Goal: Information Seeking & Learning: Learn about a topic

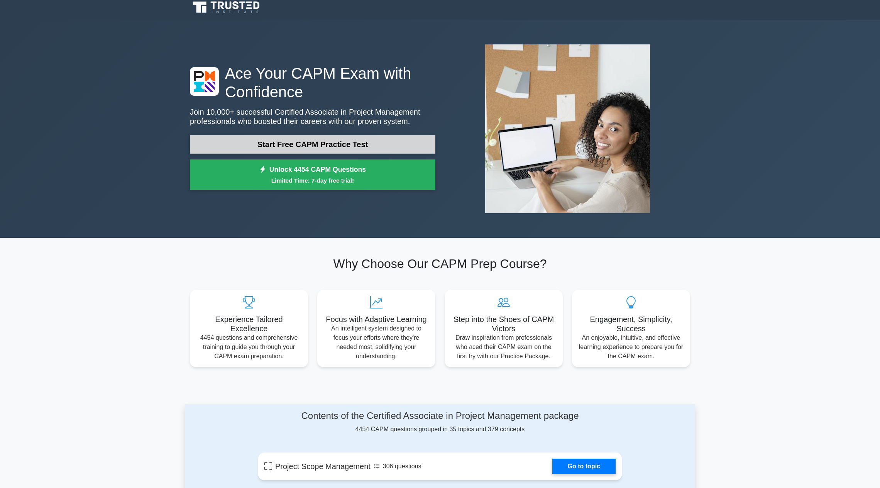
click at [373, 148] on link "Start Free CAPM Practice Test" at bounding box center [313, 144] width 246 height 19
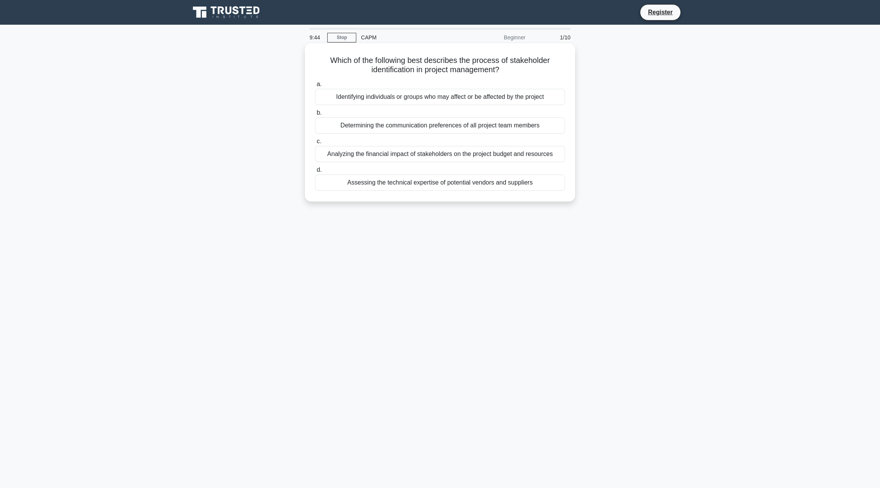
click at [366, 95] on div "Identifying individuals or groups who may affect or be affected by the project" at bounding box center [440, 97] width 250 height 16
click at [315, 87] on input "a. Identifying individuals or groups who may affect or be affected by the proje…" at bounding box center [315, 84] width 0 height 5
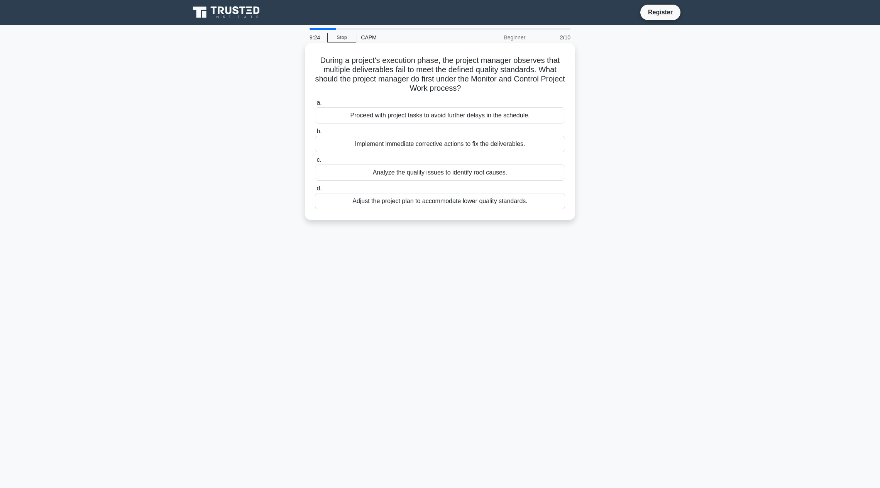
click at [393, 175] on div "Analyze the quality issues to identify root causes." at bounding box center [440, 172] width 250 height 16
click at [315, 163] on input "c. Analyze the quality issues to identify root causes." at bounding box center [315, 159] width 0 height 5
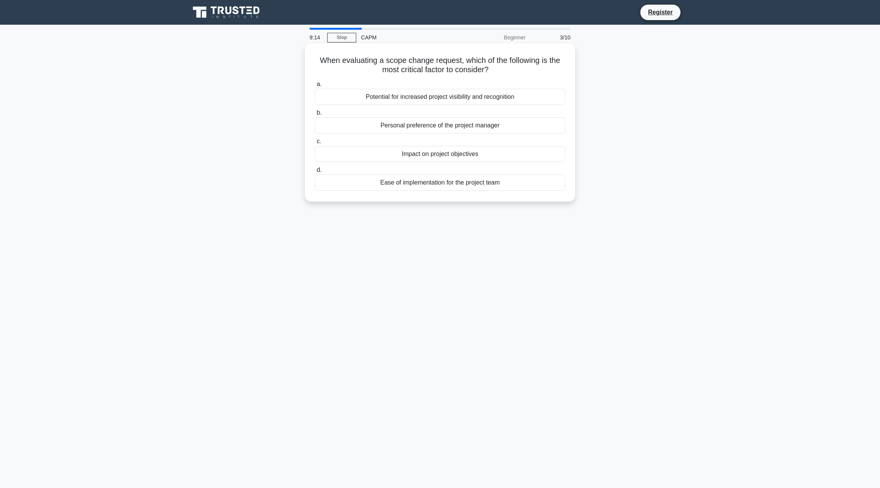
click at [398, 154] on div "Impact on project objectives" at bounding box center [440, 154] width 250 height 16
click at [315, 144] on input "c. Impact on project objectives" at bounding box center [315, 141] width 0 height 5
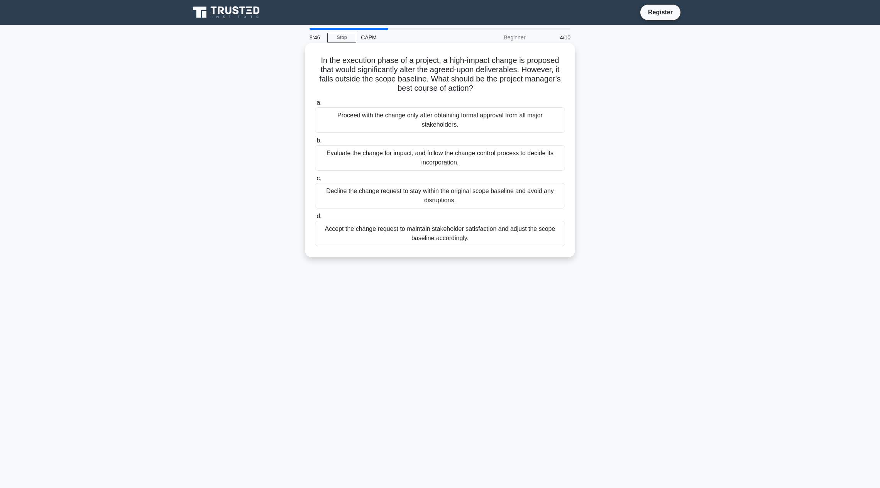
click at [408, 157] on div "Evaluate the change for impact, and follow the change control process to decide…" at bounding box center [440, 157] width 250 height 25
click at [315, 143] on input "b. Evaluate the change for impact, and follow the change control process to dec…" at bounding box center [315, 140] width 0 height 5
click at [408, 237] on div "Schedule a one-on-one meeting to discuss their concerns and re-align their inte…" at bounding box center [440, 233] width 250 height 25
click at [315, 219] on input "d. Schedule a one-on-one meeting to discuss their concerns and re-align their i…" at bounding box center [315, 216] width 0 height 5
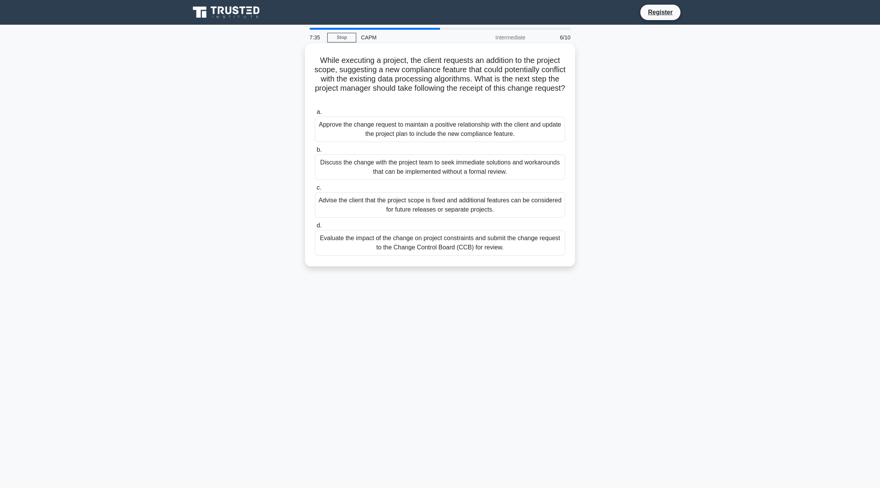
click at [425, 244] on div "Evaluate the impact of the change on project constraints and submit the change …" at bounding box center [440, 242] width 250 height 25
click at [315, 228] on input "d. Evaluate the impact of the change on project constraints and submit the chan…" at bounding box center [315, 225] width 0 height 5
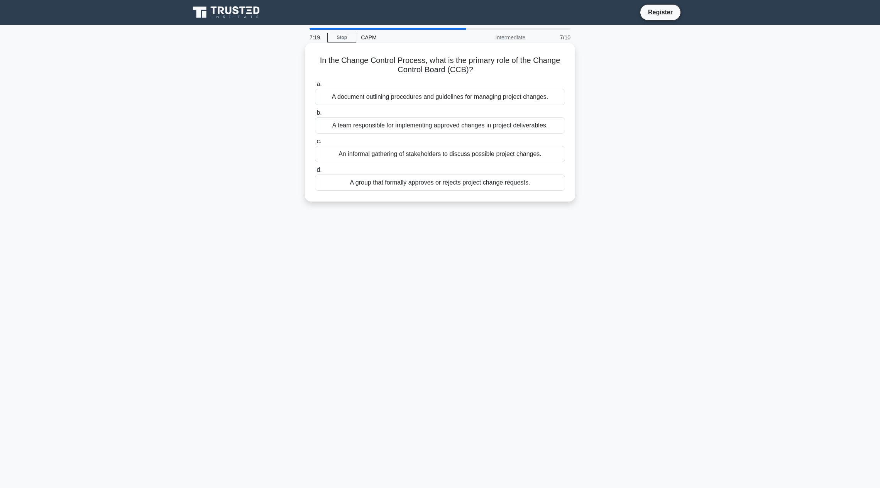
click at [425, 122] on div "A team responsible for implementing approved changes in project deliverables." at bounding box center [440, 125] width 250 height 16
click at [315, 115] on input "b. A team responsible for implementing approved changes in project deliverables." at bounding box center [315, 112] width 0 height 5
click at [428, 155] on div "The activity is on the critical path" at bounding box center [440, 154] width 250 height 16
click at [315, 144] on input "c. The activity is on the critical path" at bounding box center [315, 141] width 0 height 5
click at [432, 129] on div "Define clear acceptance criteria for each requirement." at bounding box center [440, 125] width 250 height 16
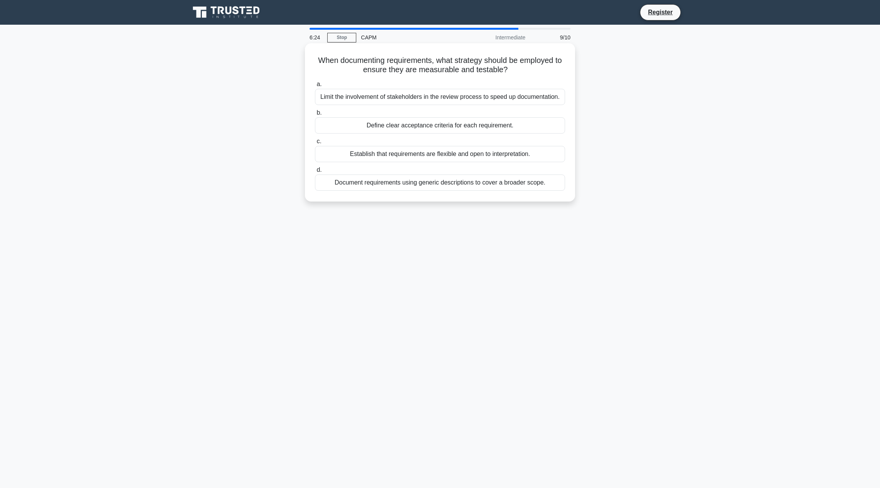
click at [315, 115] on input "b. Define clear acceptance criteria for each requirement." at bounding box center [315, 112] width 0 height 5
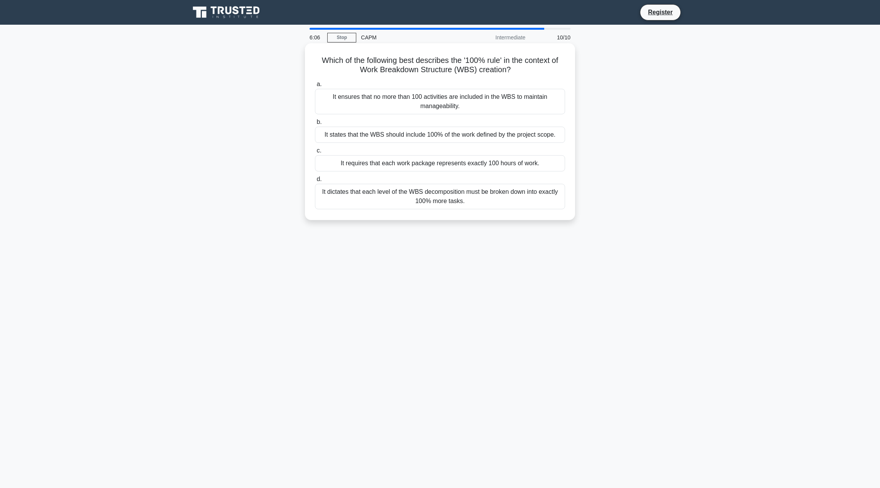
click at [423, 138] on div "It states that the WBS should include 100% of the work defined by the project s…" at bounding box center [440, 135] width 250 height 16
click at [315, 125] on input "b. It states that the WBS should include 100% of the work defined by the projec…" at bounding box center [315, 122] width 0 height 5
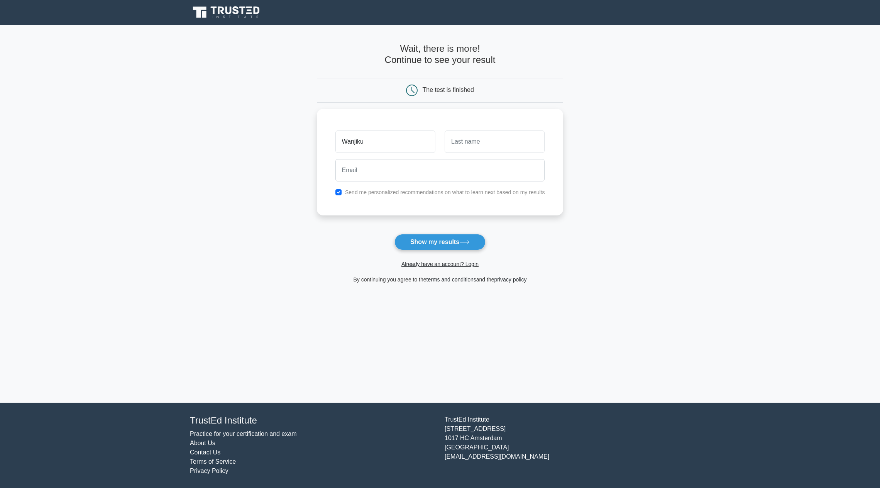
type input "Wanjiku"
type input "Wambui"
type input "wambui.w.maureen@gmail.com"
click at [337, 191] on input "checkbox" at bounding box center [338, 190] width 6 height 6
click at [338, 190] on input "checkbox" at bounding box center [338, 190] width 6 height 6
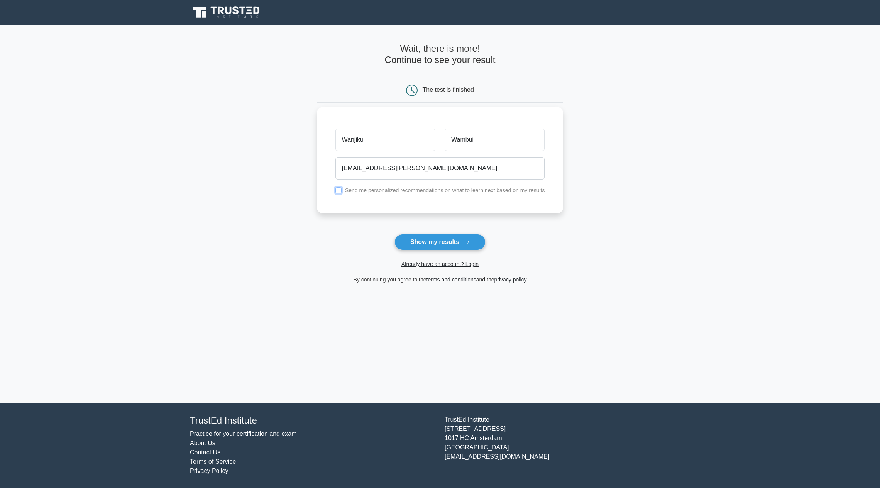
checkbox input "true"
click at [422, 239] on button "Show my results" at bounding box center [440, 242] width 91 height 16
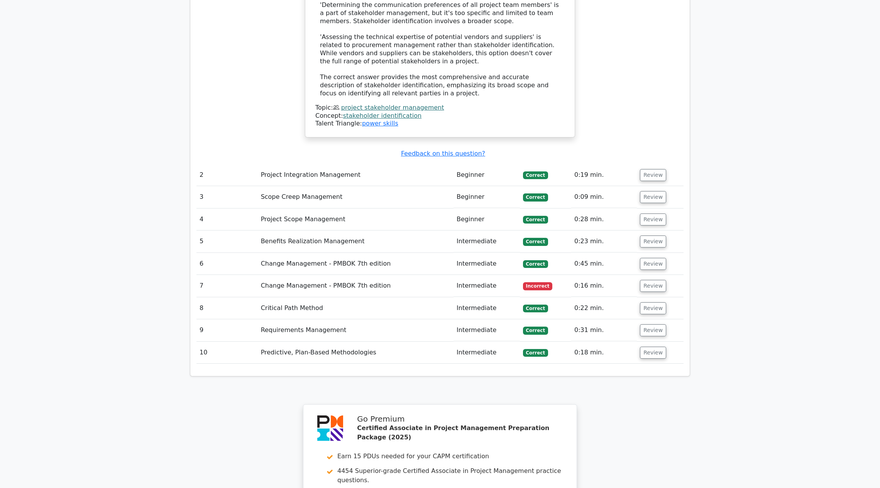
scroll to position [1059, 0]
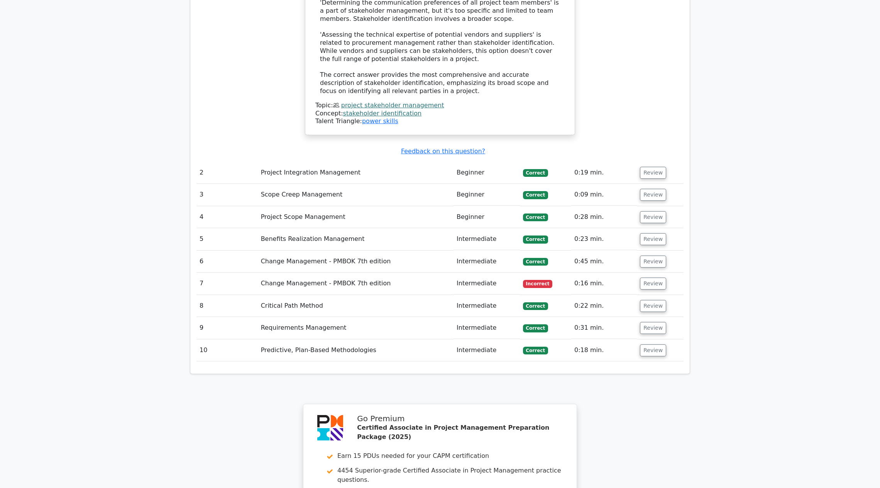
click at [411, 273] on td "Change Management - PMBOK 7th edition" at bounding box center [356, 284] width 196 height 22
click at [649, 278] on button "Review" at bounding box center [653, 284] width 26 height 12
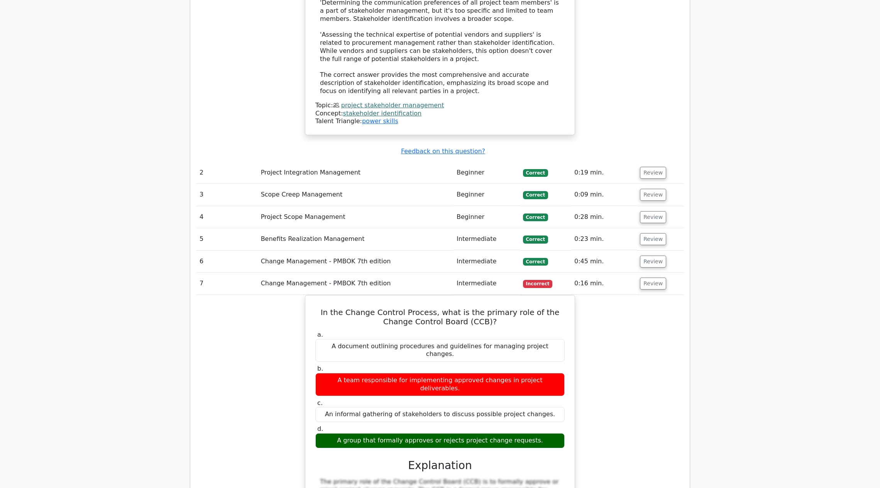
click at [625, 295] on div "In the Change Control Process, what is the primary role of the Change Control B…" at bounding box center [439, 459] width 487 height 329
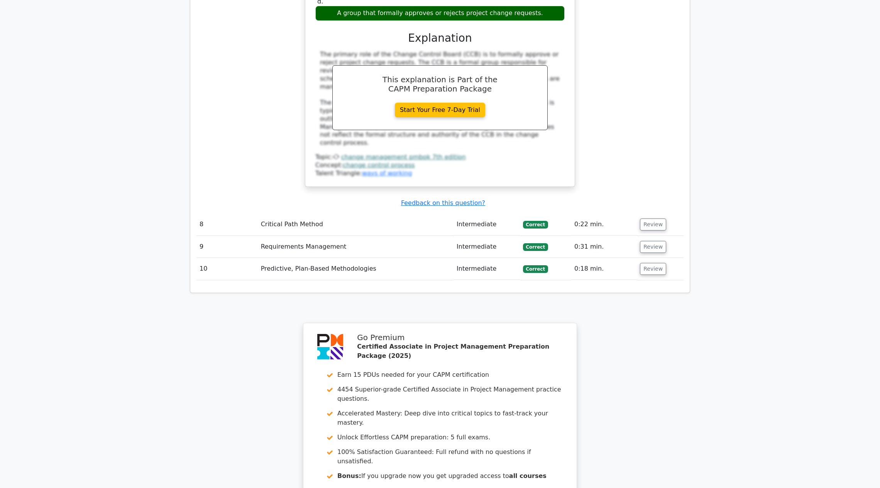
scroll to position [1561, 0]
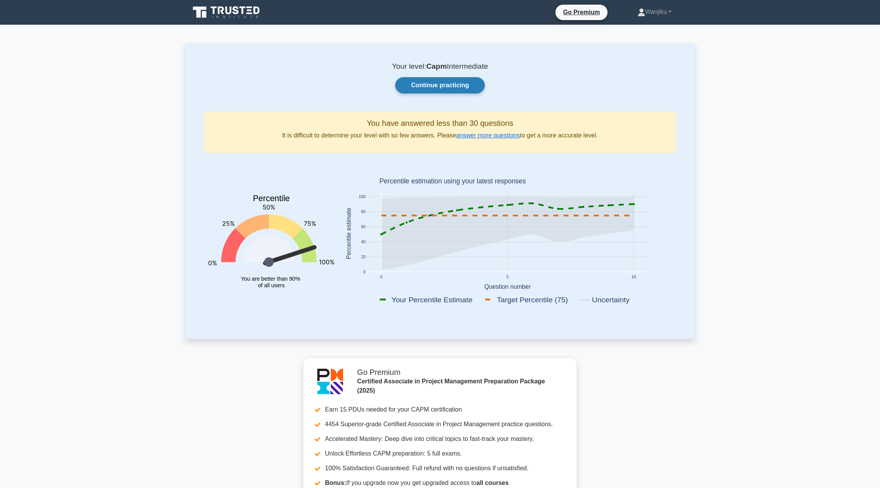
click at [455, 87] on link "Continue practicing" at bounding box center [440, 85] width 90 height 16
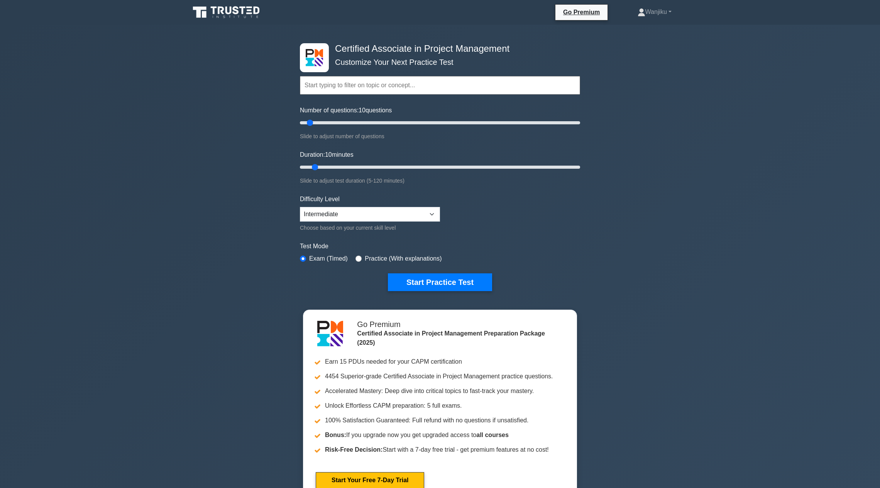
click at [455, 87] on input "text" at bounding box center [440, 85] width 280 height 19
